Goal: Transaction & Acquisition: Book appointment/travel/reservation

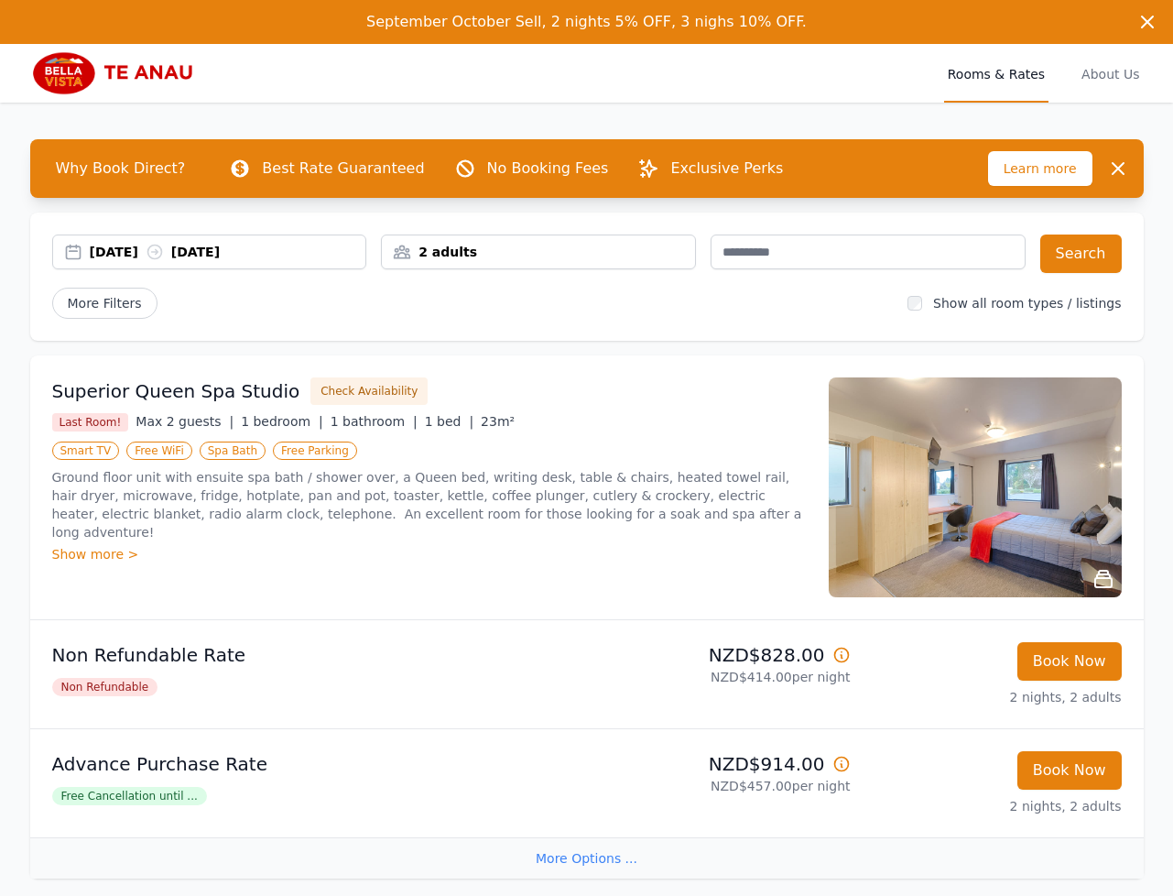
click at [112, 255] on div "[DATE] [DATE]" at bounding box center [228, 252] width 277 height 18
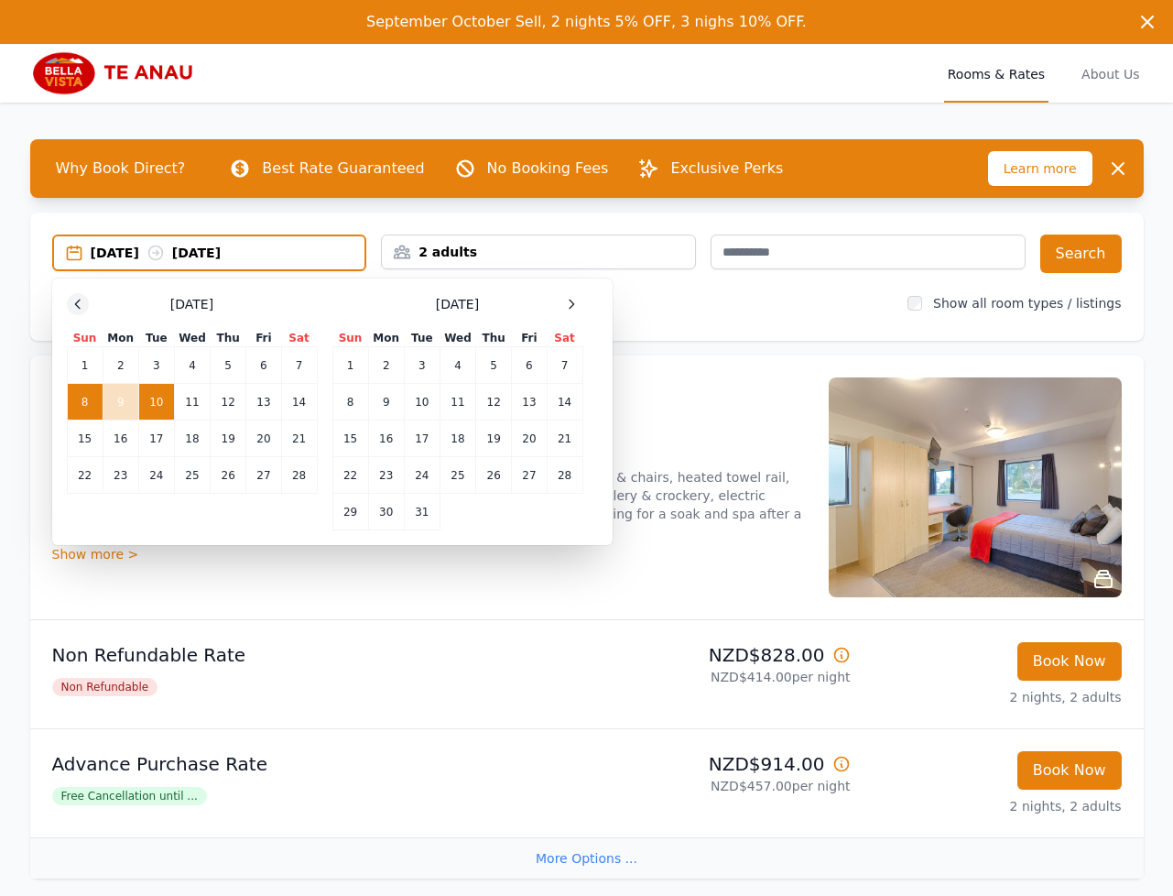
click at [75, 300] on icon at bounding box center [78, 304] width 15 height 15
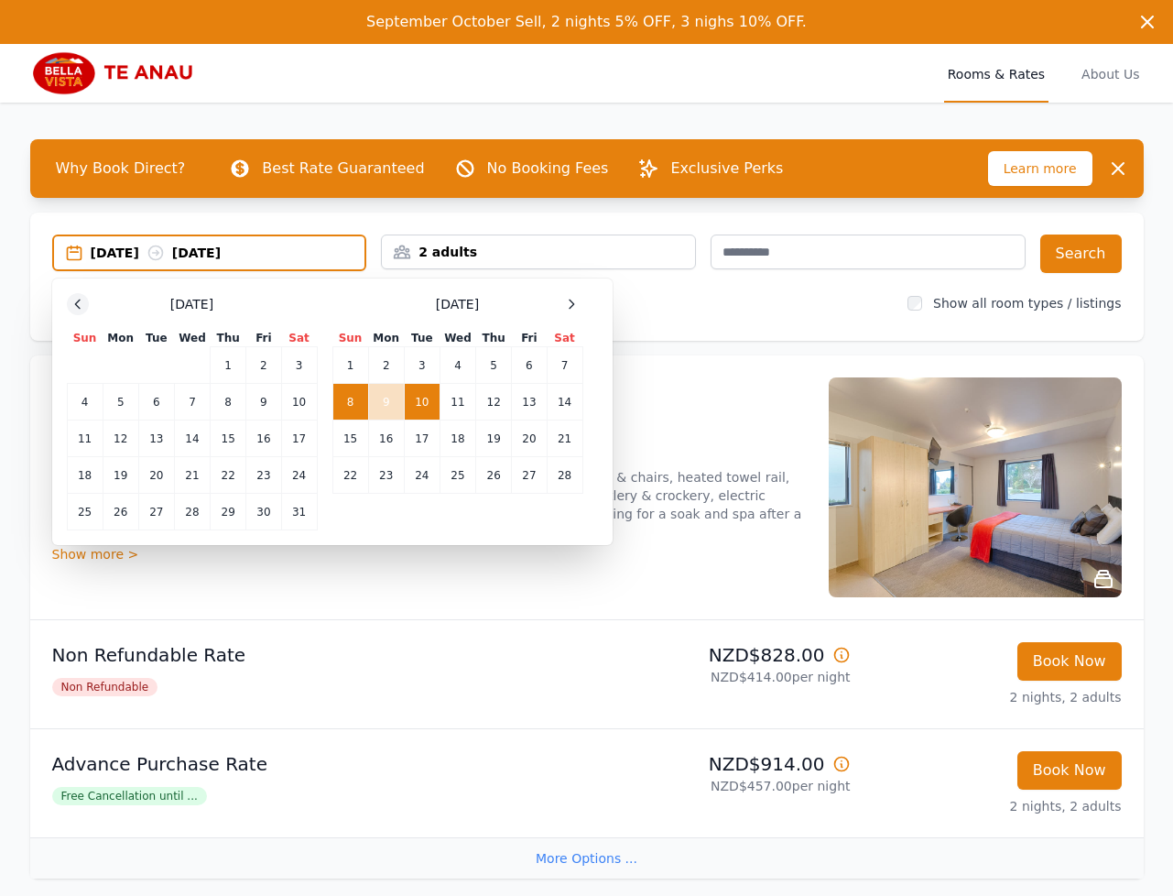
click at [75, 301] on icon at bounding box center [78, 304] width 15 height 15
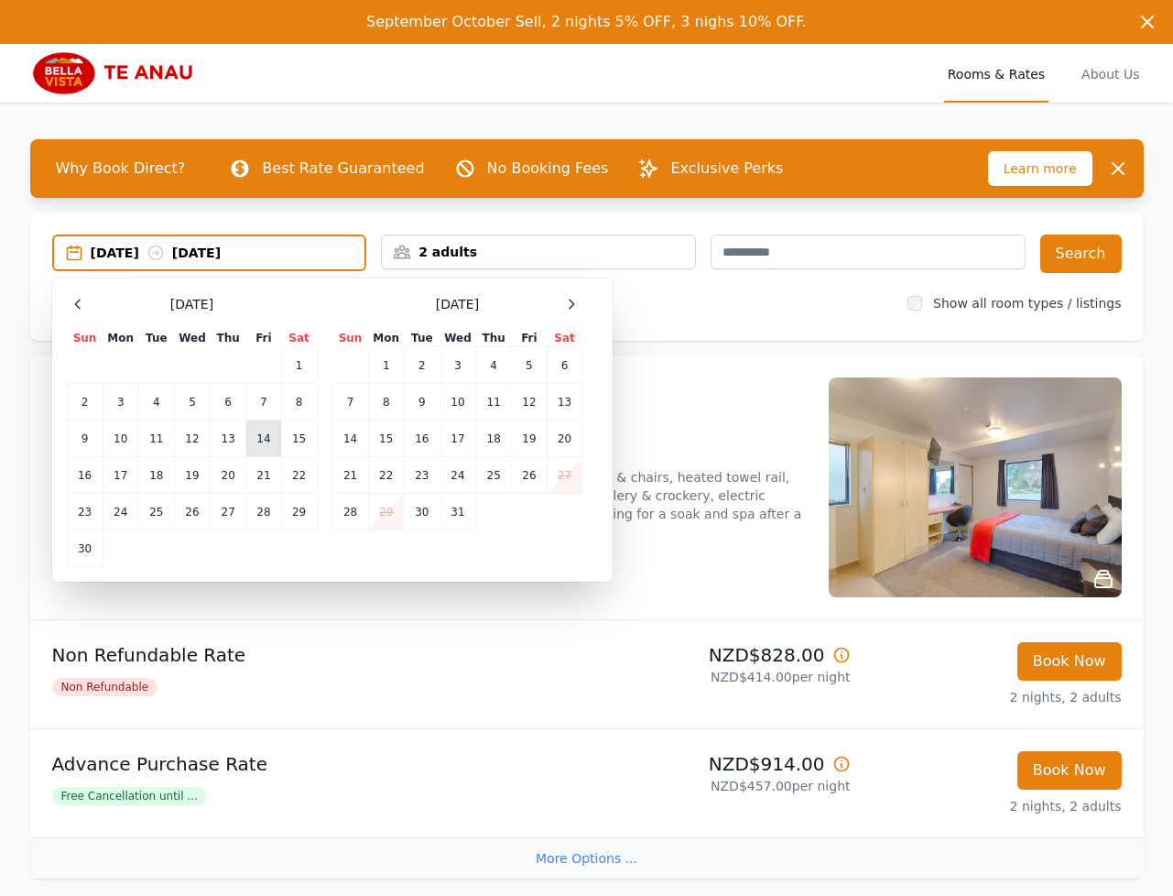
click at [257, 432] on td "14" at bounding box center [263, 438] width 35 height 37
drag, startPoint x: 168, startPoint y: 472, endPoint x: 253, endPoint y: 451, distance: 86.6
click at [168, 472] on td "18" at bounding box center [156, 475] width 36 height 37
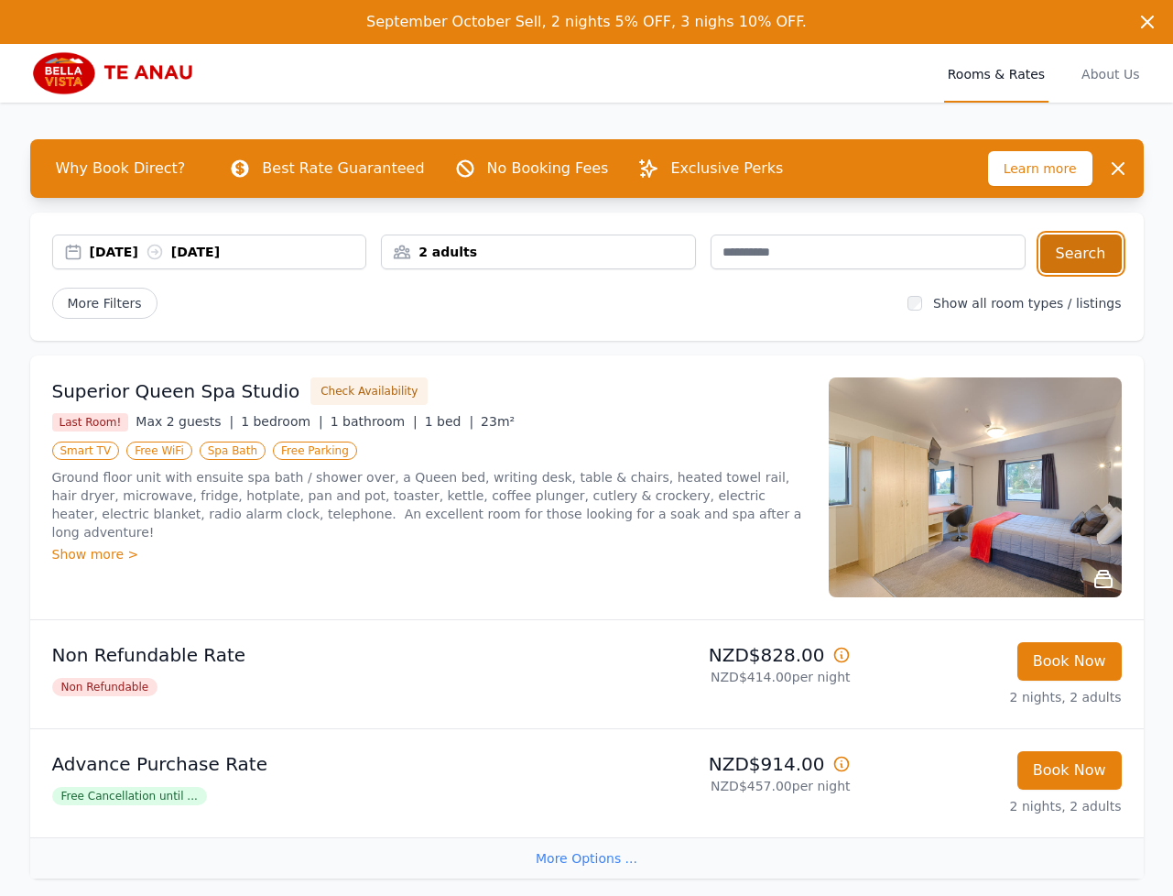
click at [1087, 255] on button "Search" at bounding box center [1081, 253] width 82 height 38
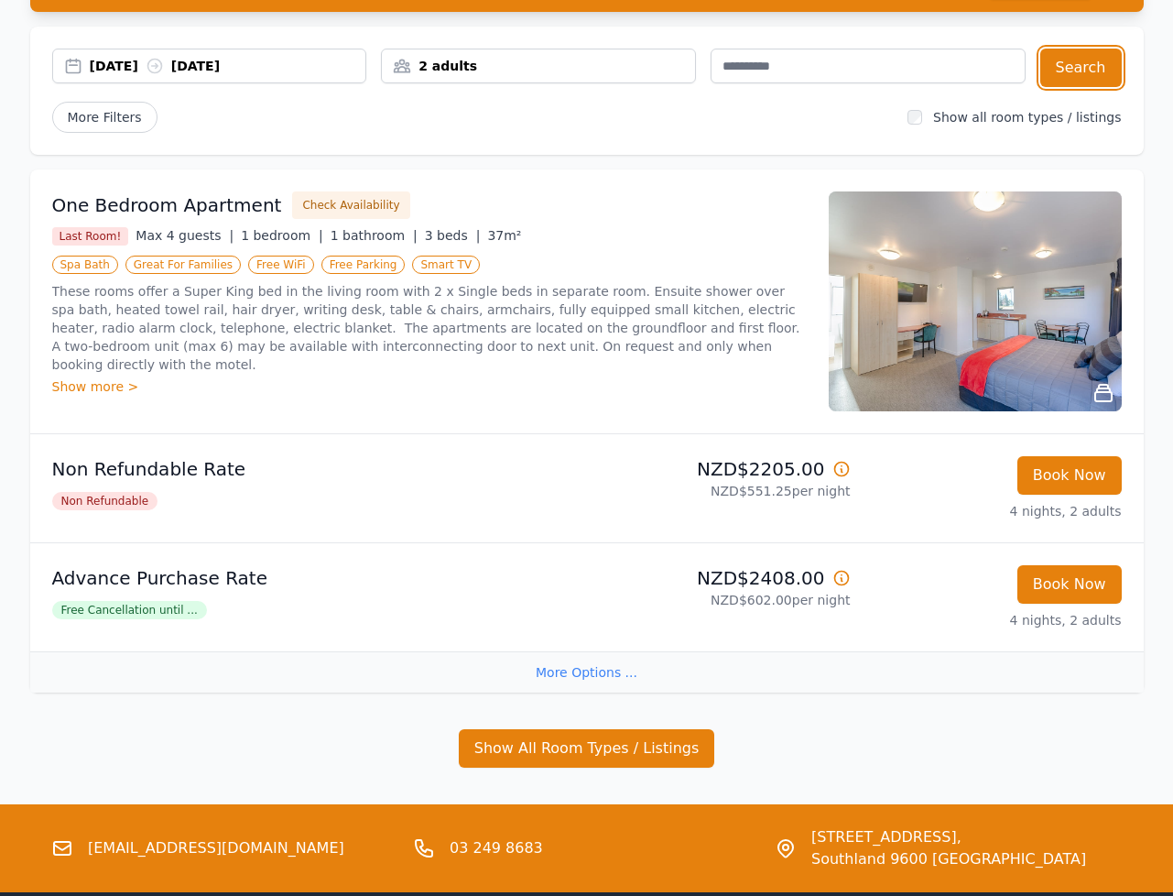
scroll to position [310, 0]
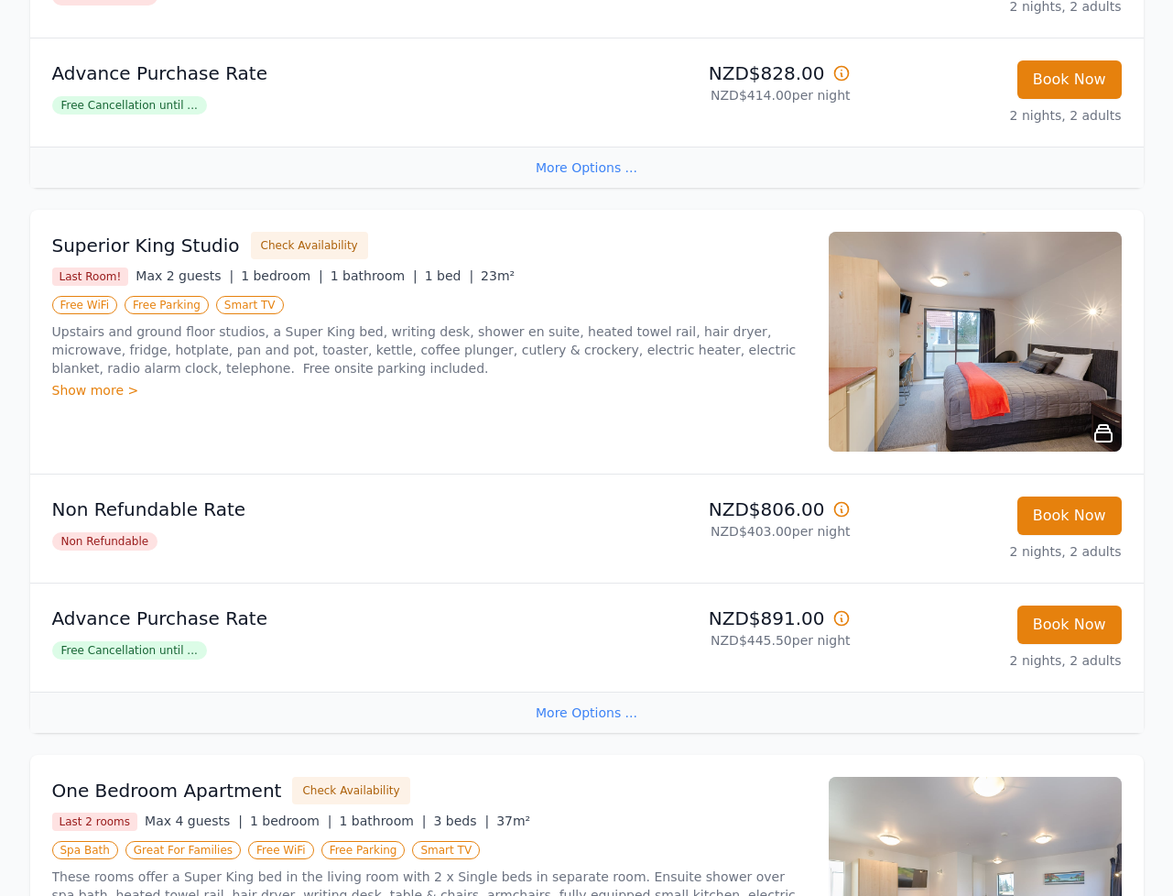
scroll to position [1777, 0]
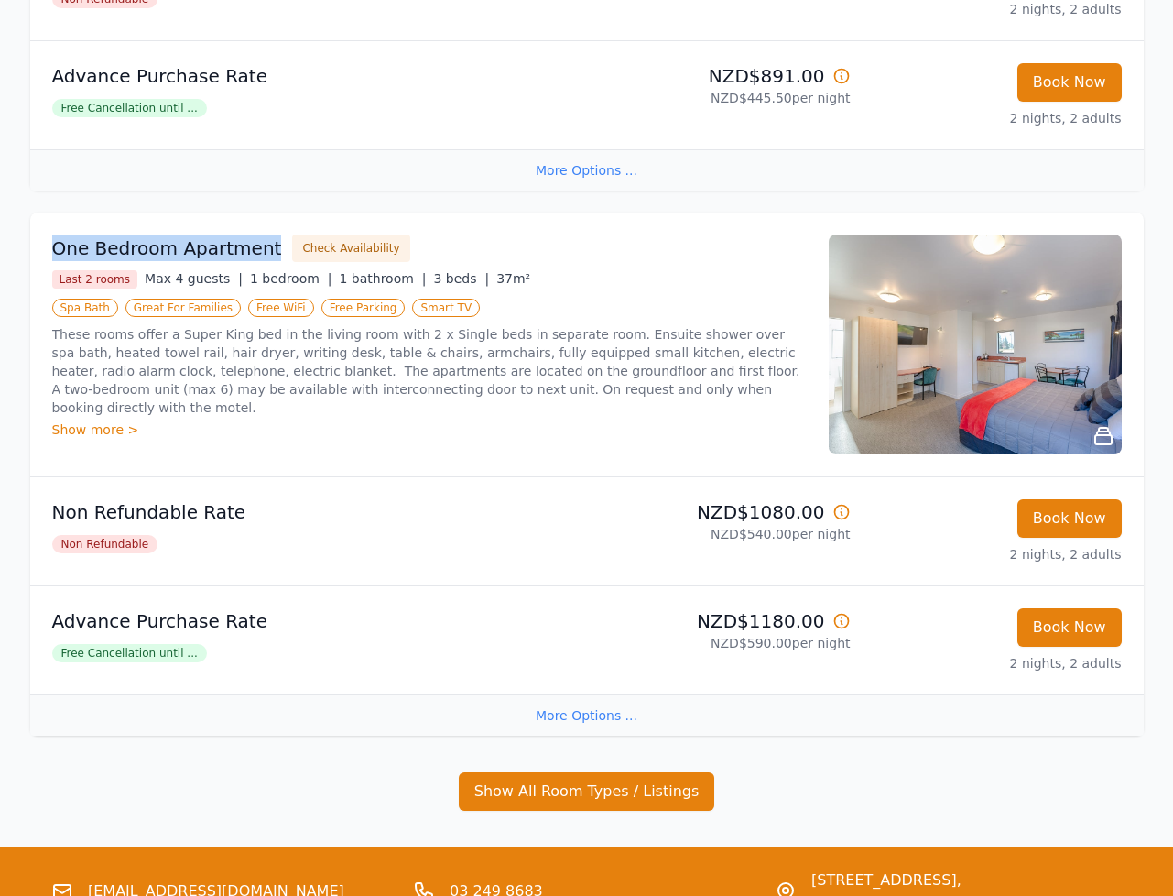
drag, startPoint x: 57, startPoint y: 246, endPoint x: 260, endPoint y: 245, distance: 203.3
click at [260, 245] on div "One Bedroom Apartment Check Availability" at bounding box center [429, 247] width 755 height 27
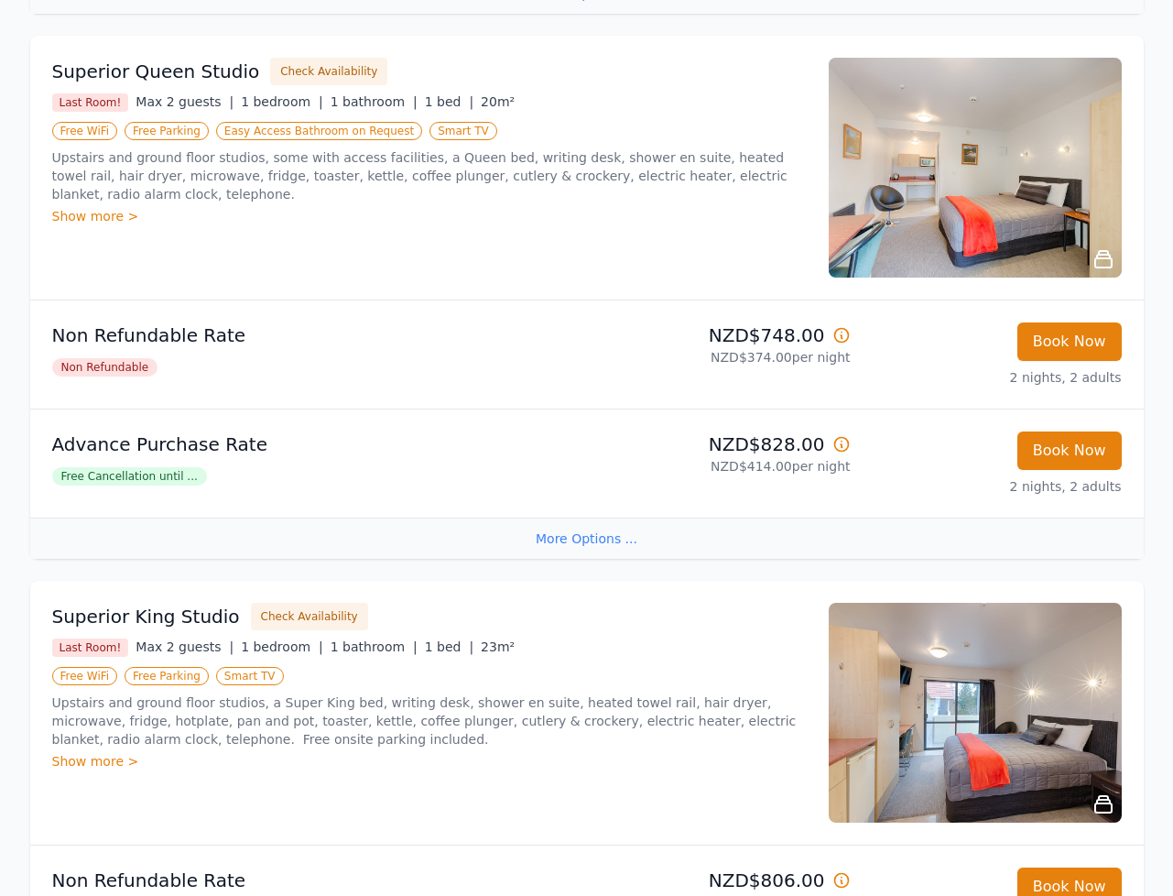
scroll to position [1120, 0]
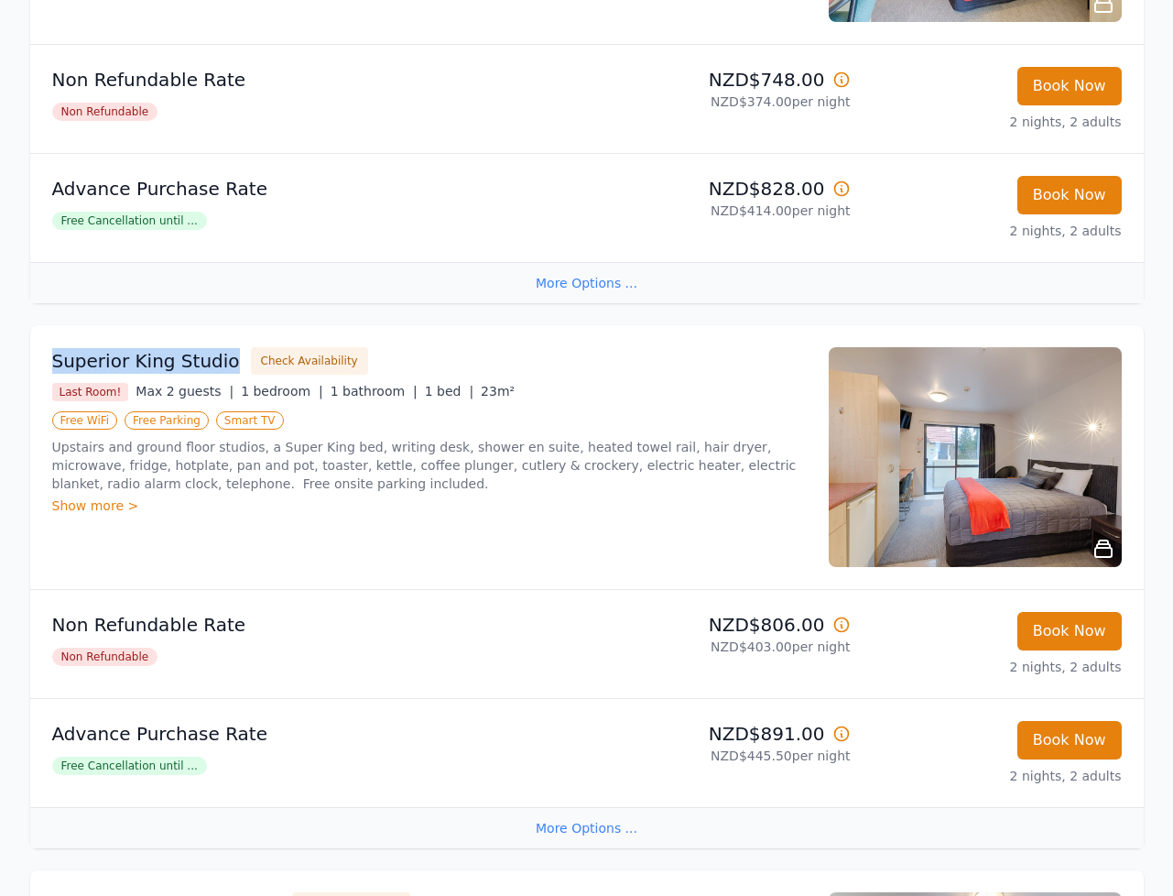
drag, startPoint x: 52, startPoint y: 359, endPoint x: 217, endPoint y: 361, distance: 164.8
click at [218, 362] on h3 "Superior King Studio" at bounding box center [146, 361] width 188 height 26
copy h3 "Superior King Studio"
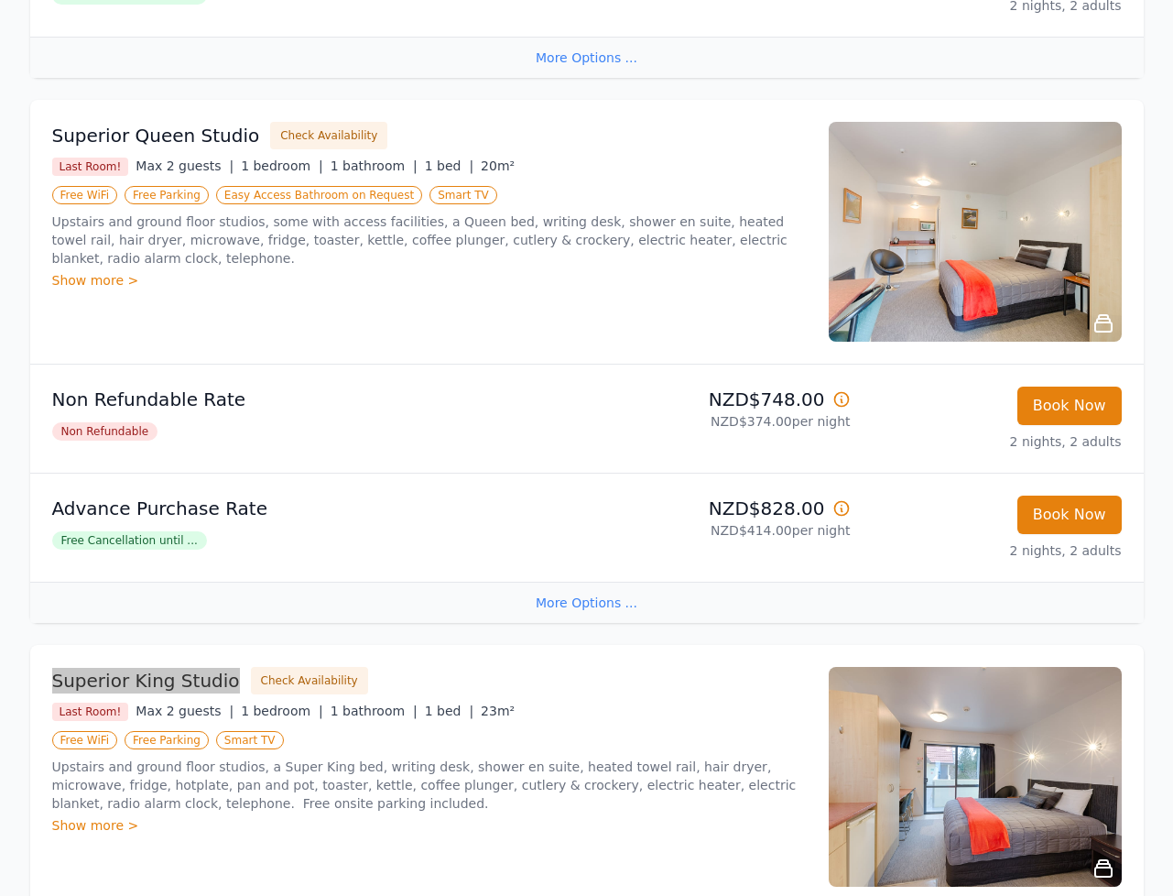
scroll to position [659, 0]
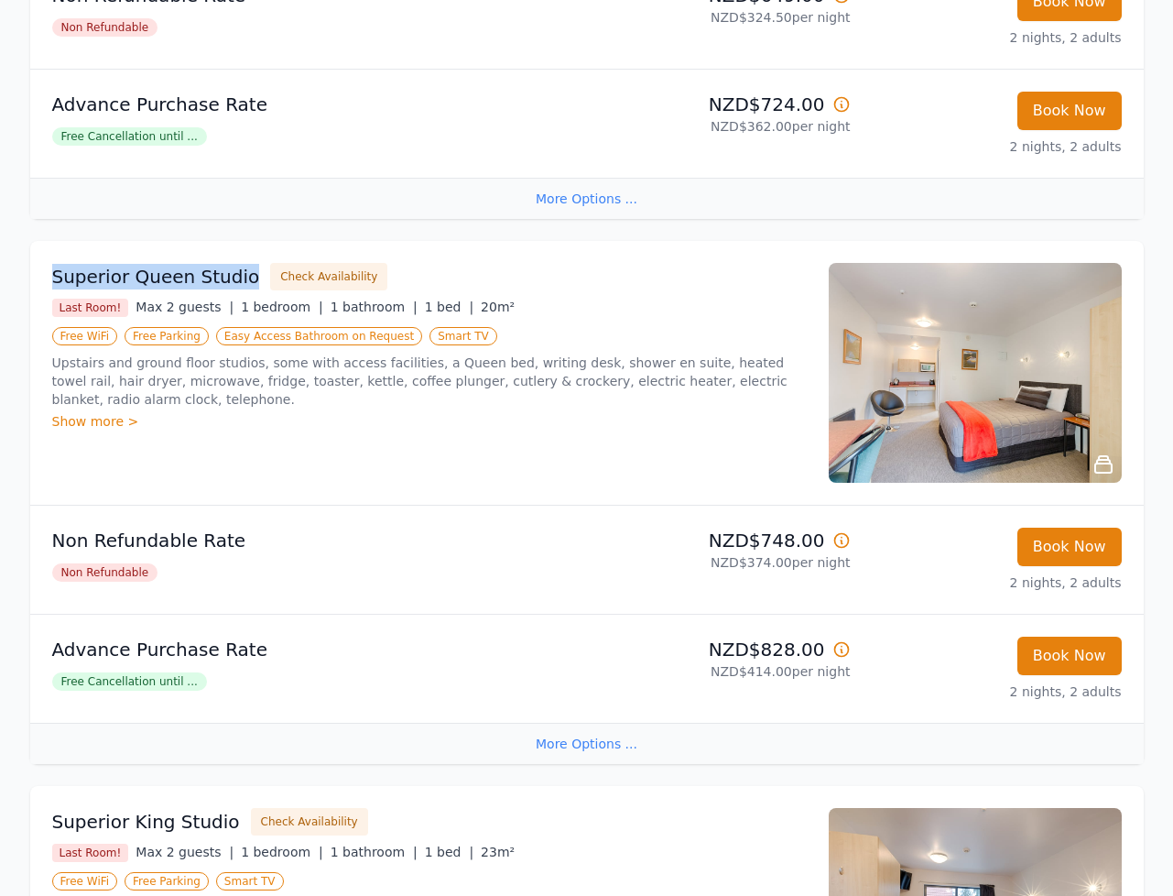
drag, startPoint x: 56, startPoint y: 276, endPoint x: 241, endPoint y: 276, distance: 185.0
click at [240, 275] on div "Superior Queen Studio Check Availability" at bounding box center [429, 276] width 755 height 27
copy h3 "Superior Queen Studio"
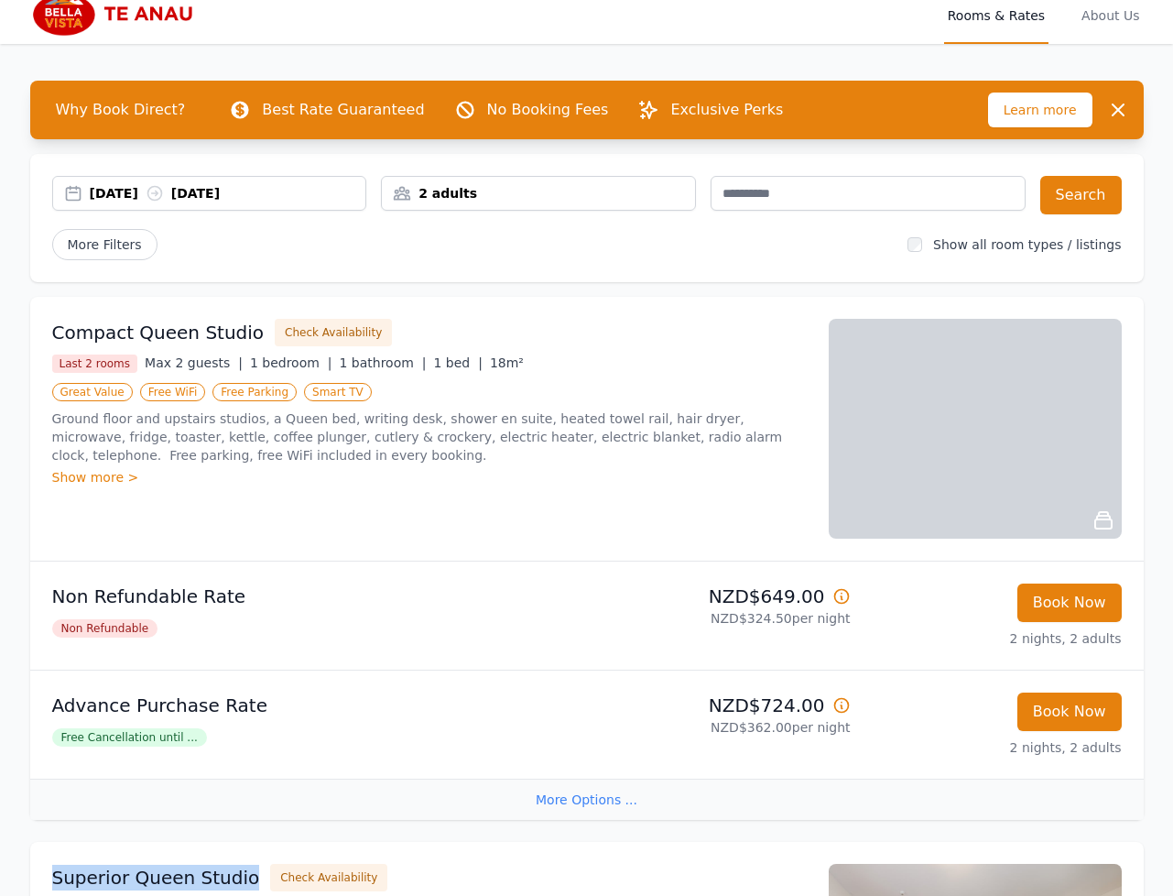
scroll to position [0, 0]
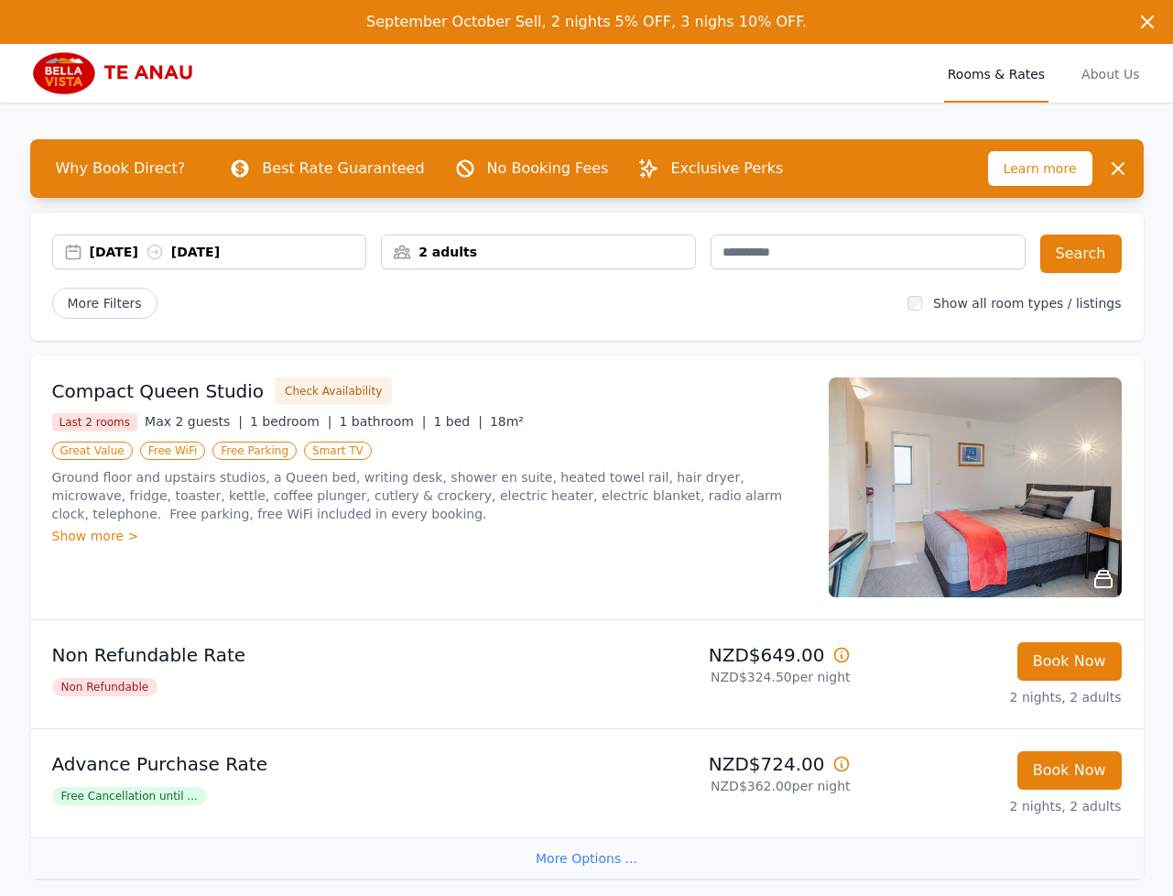
drag, startPoint x: 125, startPoint y: 245, endPoint x: 142, endPoint y: 245, distance: 16.5
click at [125, 245] on div "[DATE] [DATE]" at bounding box center [228, 252] width 277 height 18
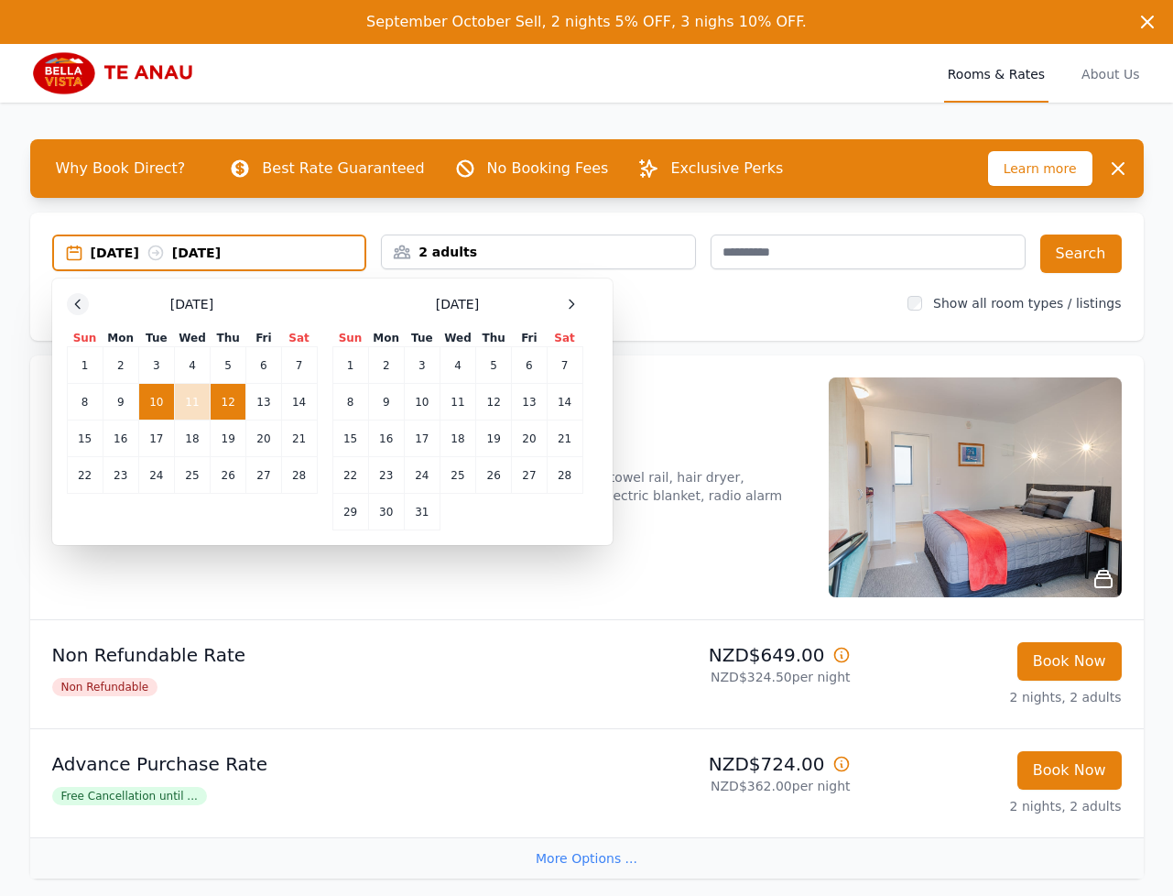
click at [82, 307] on icon at bounding box center [78, 304] width 15 height 15
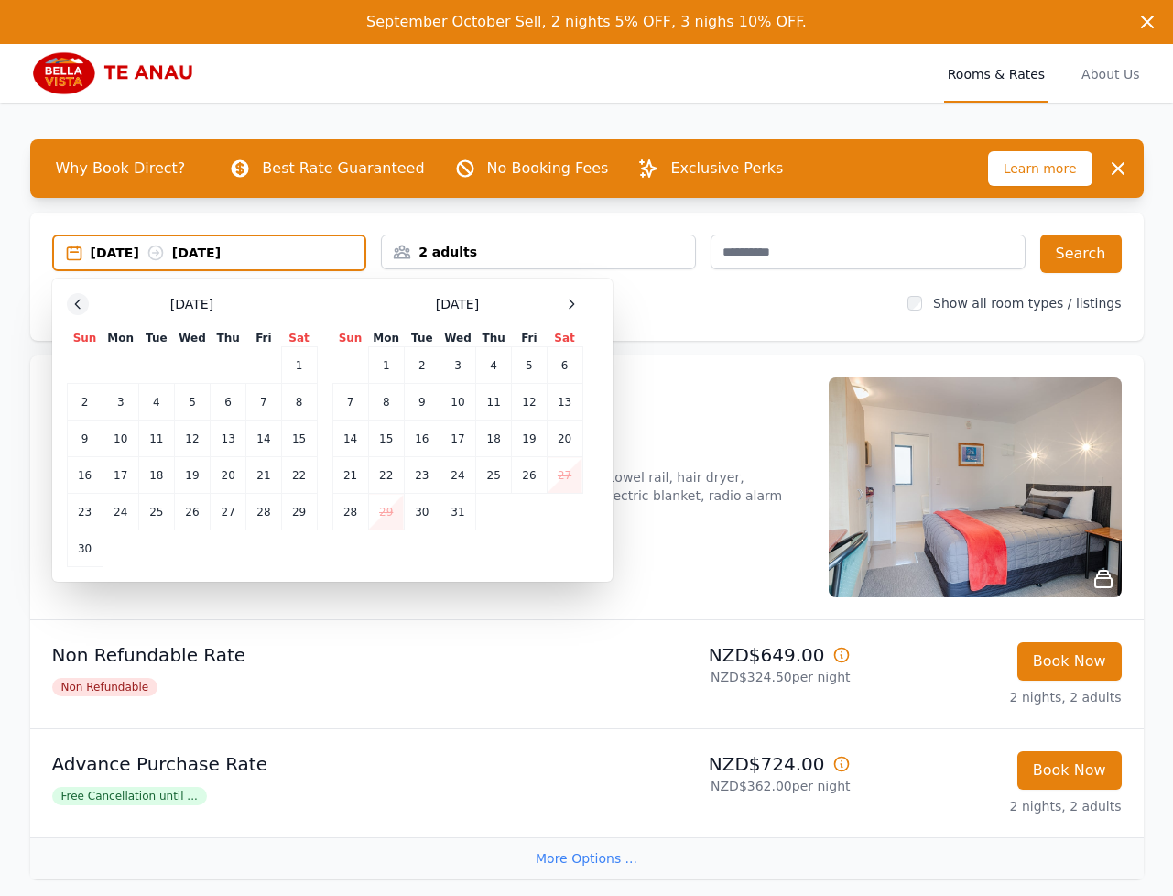
click at [82, 307] on icon at bounding box center [78, 304] width 15 height 15
click at [530, 447] on td "14" at bounding box center [529, 438] width 35 height 37
click at [390, 473] on td "17" at bounding box center [386, 475] width 36 height 37
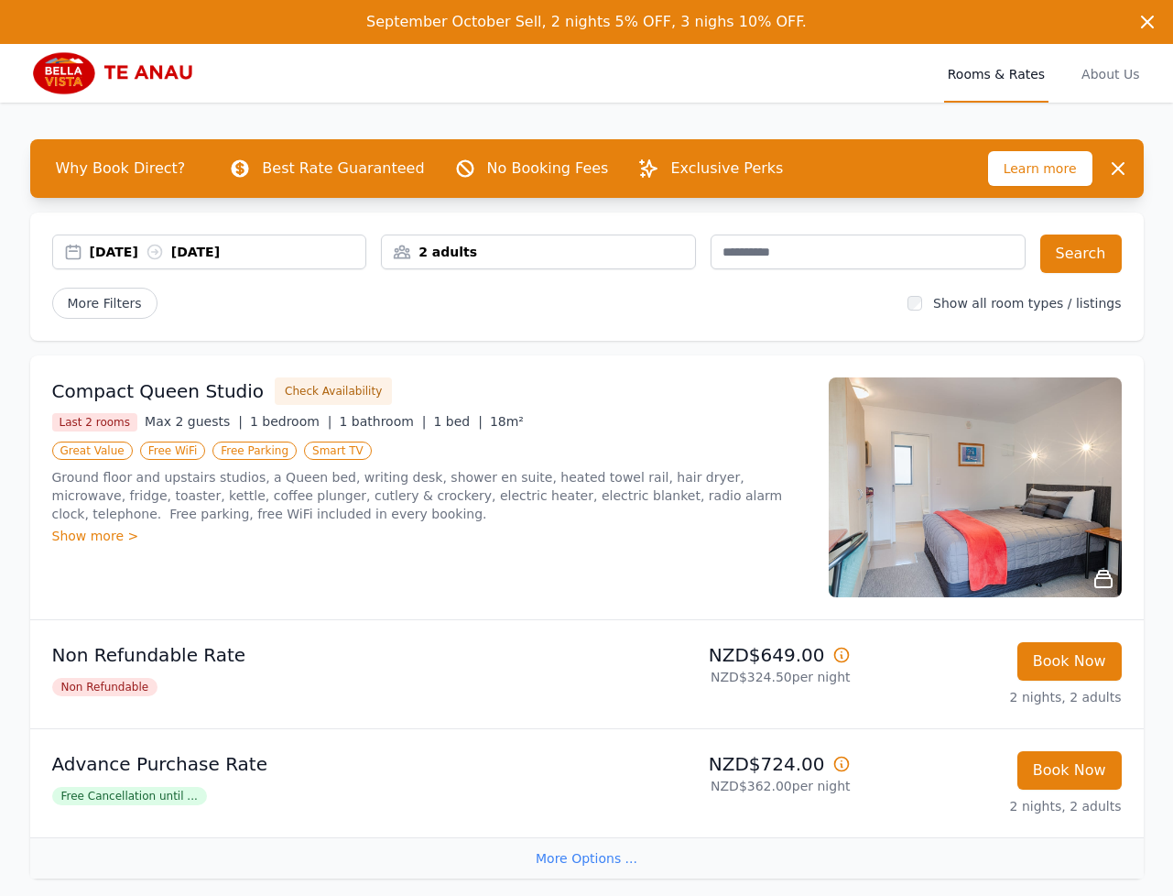
click at [198, 256] on div "[DATE] [DATE]" at bounding box center [228, 252] width 277 height 18
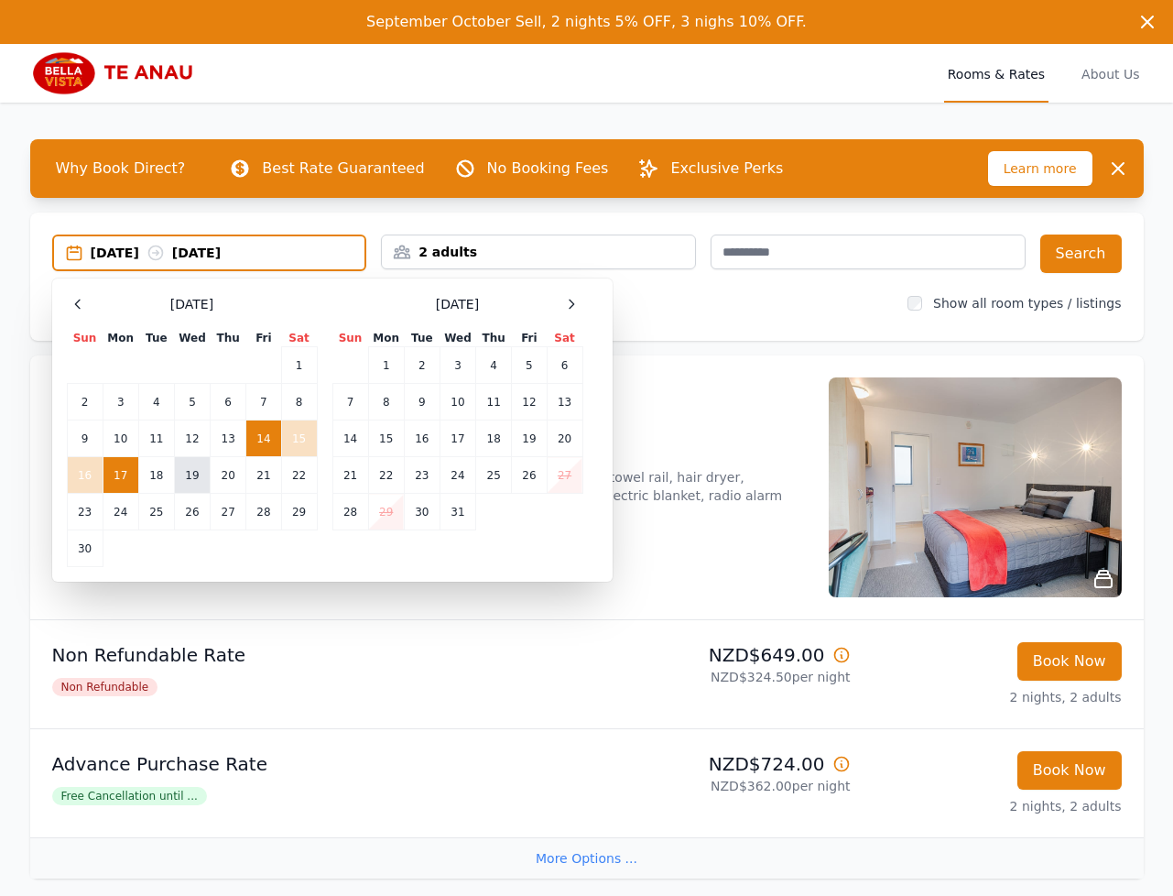
drag, startPoint x: 261, startPoint y: 429, endPoint x: 194, endPoint y: 462, distance: 74.9
click at [261, 429] on td "14" at bounding box center [263, 438] width 35 height 37
drag, startPoint x: 156, startPoint y: 480, endPoint x: 385, endPoint y: 441, distance: 232.1
click at [156, 480] on td "18" at bounding box center [156, 475] width 36 height 37
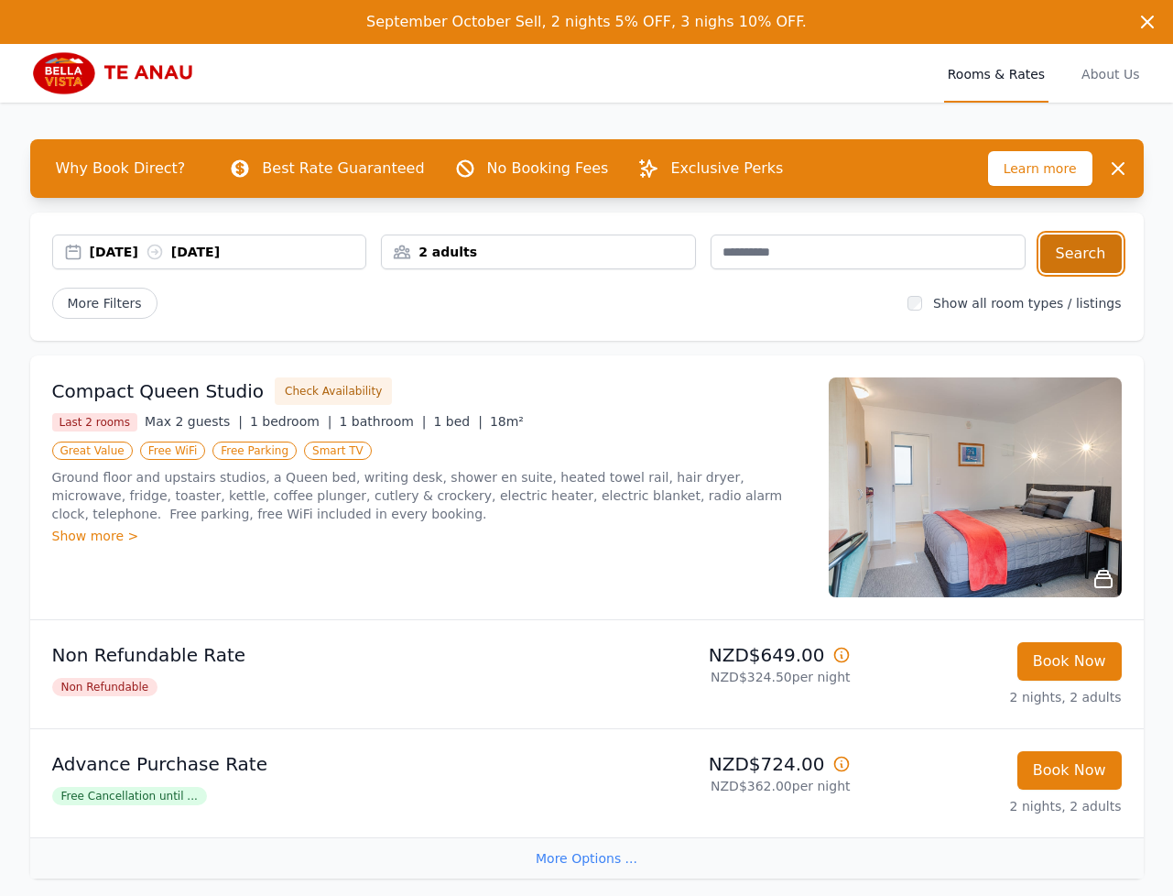
click at [1099, 262] on button "Search" at bounding box center [1081, 253] width 82 height 38
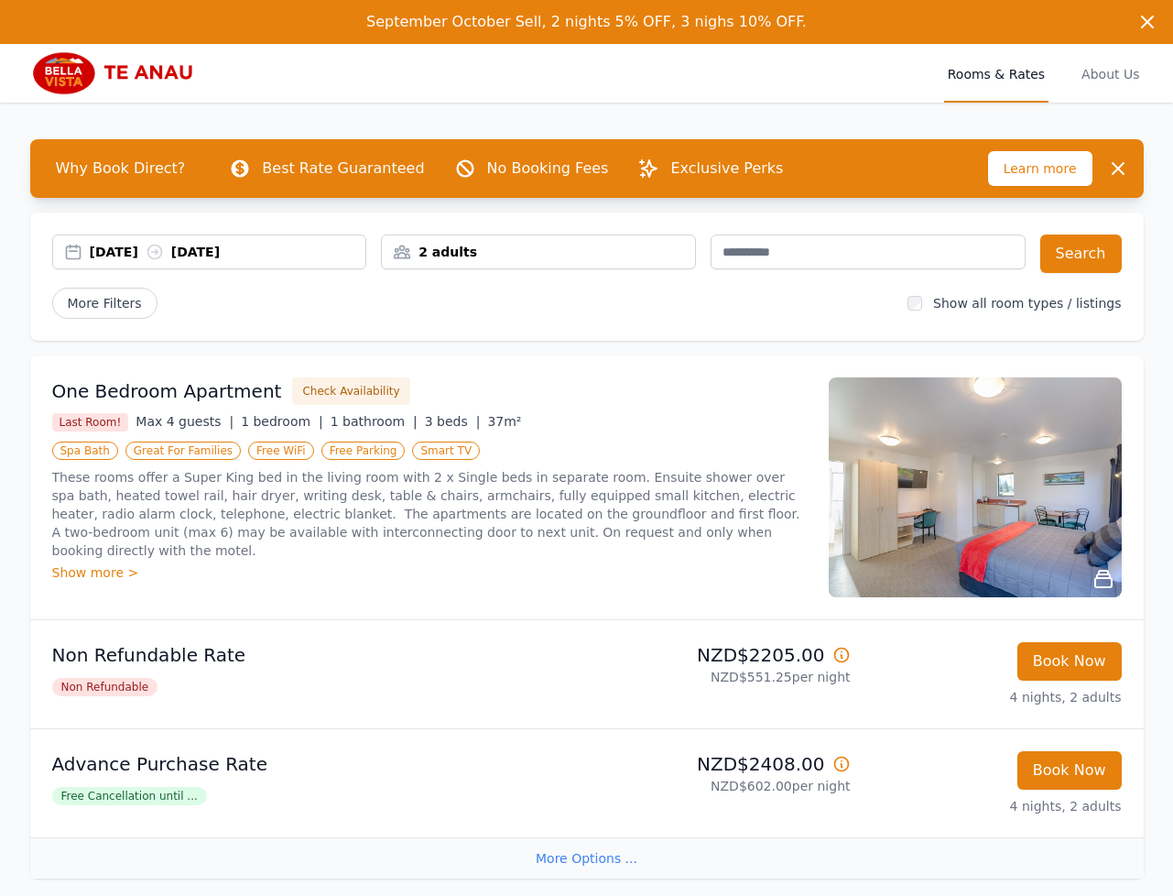
click at [605, 345] on div "Why Book Direct? Best Rate Guaranteed No Booking Fees Exclusive Perks Learn mor…" at bounding box center [587, 546] width 1172 height 887
click at [131, 253] on div "[DATE] [DATE]" at bounding box center [228, 252] width 277 height 18
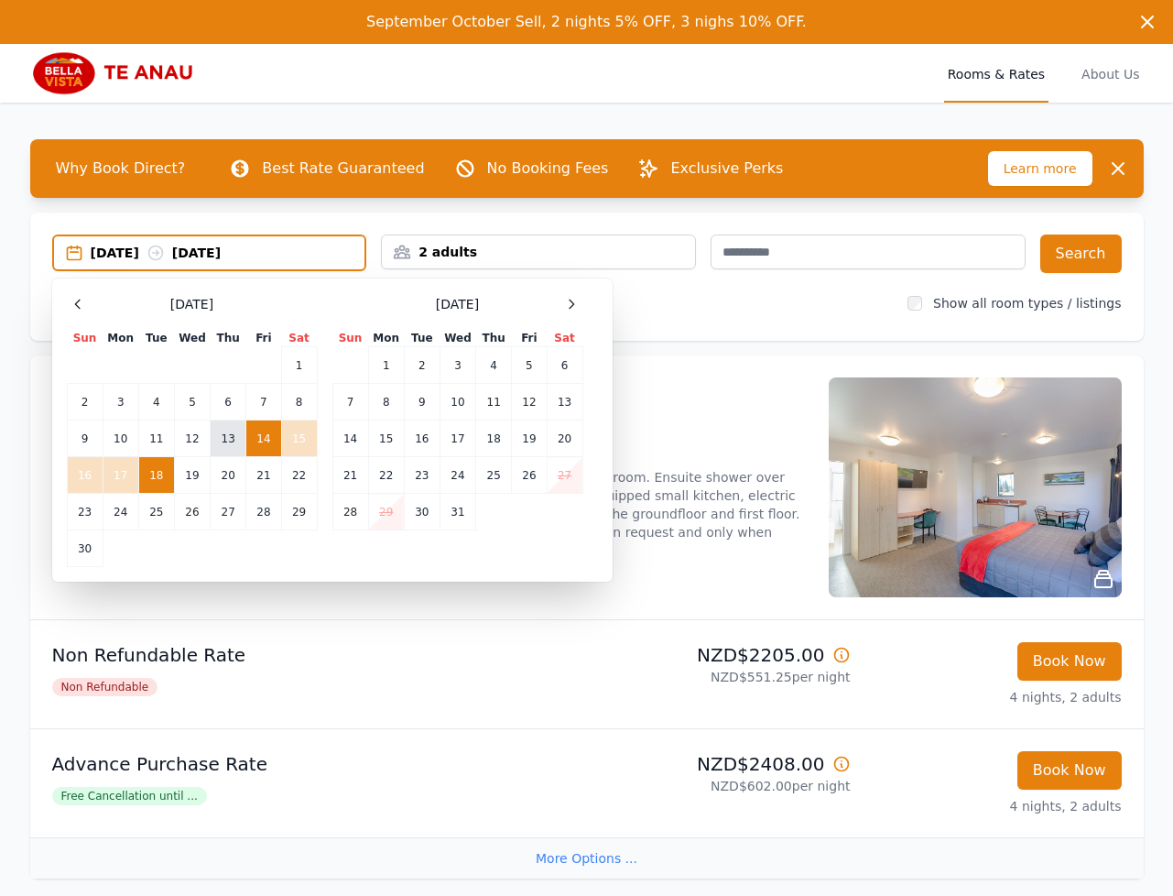
click at [219, 429] on td "13" at bounding box center [229, 438] width 36 height 37
click at [289, 439] on td "15" at bounding box center [299, 438] width 36 height 37
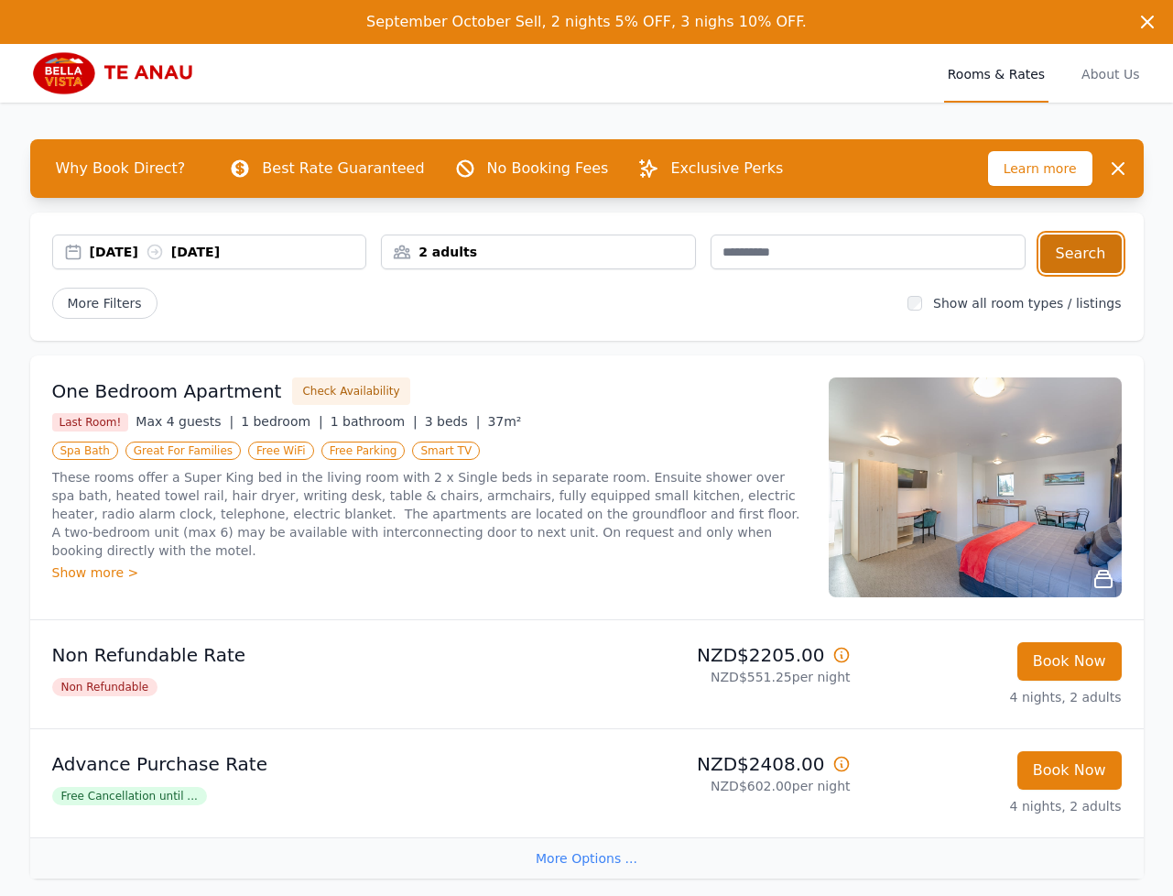
click at [1090, 252] on button "Search" at bounding box center [1081, 253] width 82 height 38
